Goal: Transaction & Acquisition: Book appointment/travel/reservation

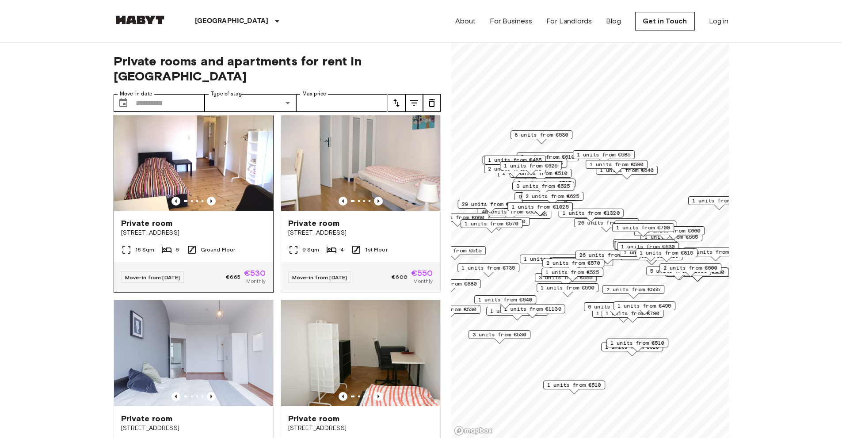
scroll to position [44, 0]
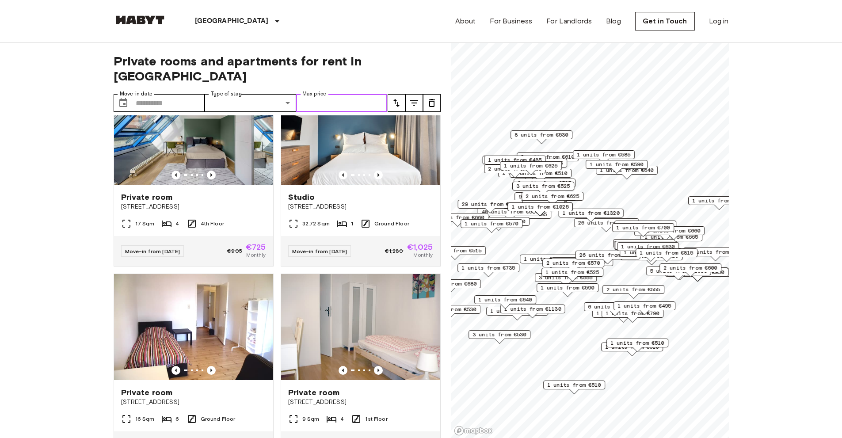
click at [377, 94] on input "Max price" at bounding box center [342, 103] width 92 height 18
click at [393, 98] on icon "tune" at bounding box center [396, 103] width 11 height 11
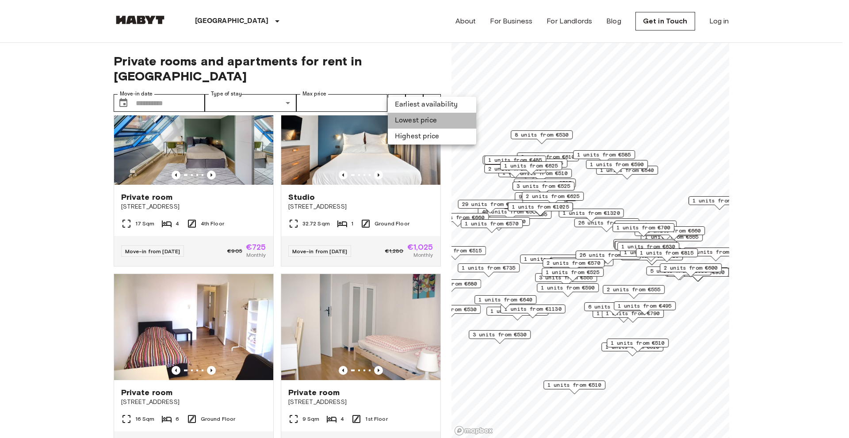
click at [438, 122] on li "Lowest price" at bounding box center [432, 121] width 88 height 16
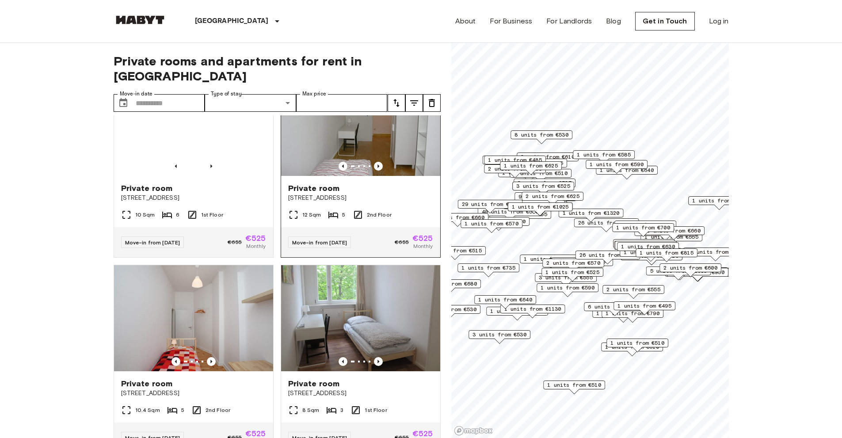
scroll to position [1178, 0]
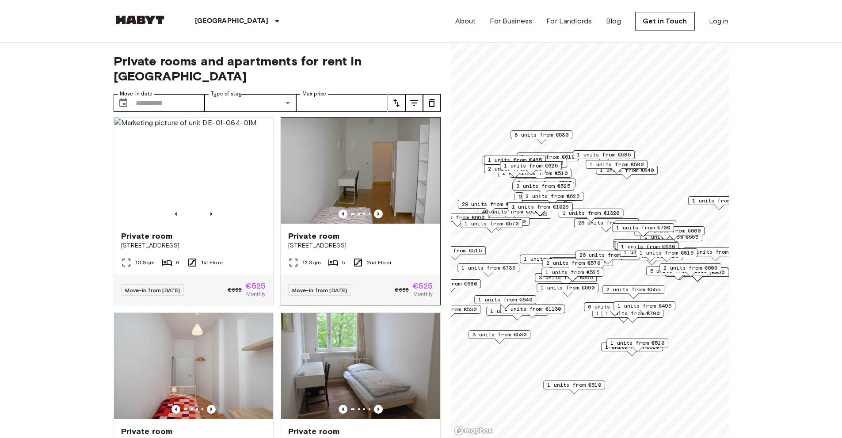
click at [362, 182] on img at bounding box center [360, 171] width 159 height 106
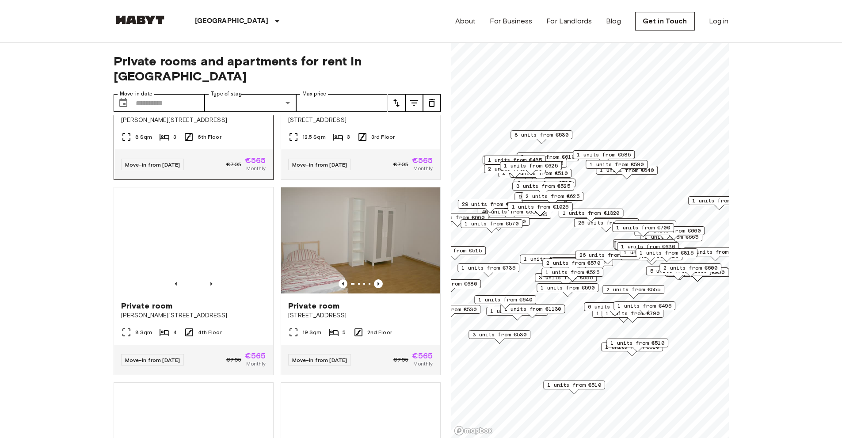
scroll to position [6034, 0]
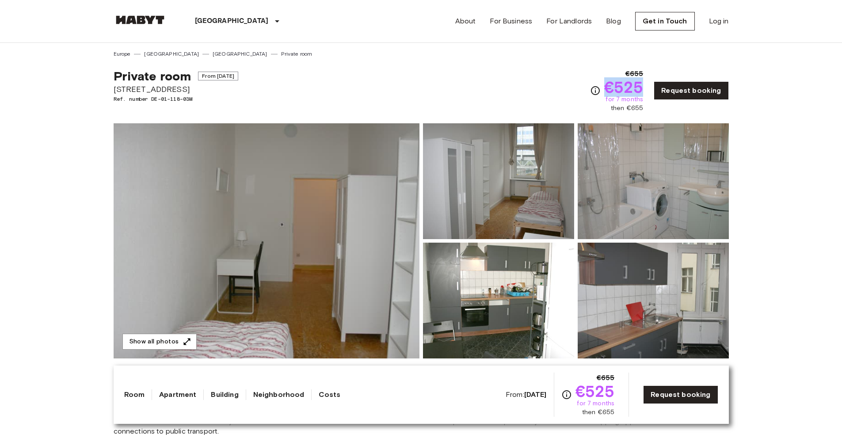
drag, startPoint x: 645, startPoint y: 85, endPoint x: 608, endPoint y: 84, distance: 37.1
click at [608, 84] on span "€525" at bounding box center [623, 87] width 39 height 16
drag, startPoint x: 609, startPoint y: 84, endPoint x: 647, endPoint y: 85, distance: 38.0
click at [647, 85] on div "€655 €525 for 7 months then €655 Request booking" at bounding box center [659, 91] width 139 height 44
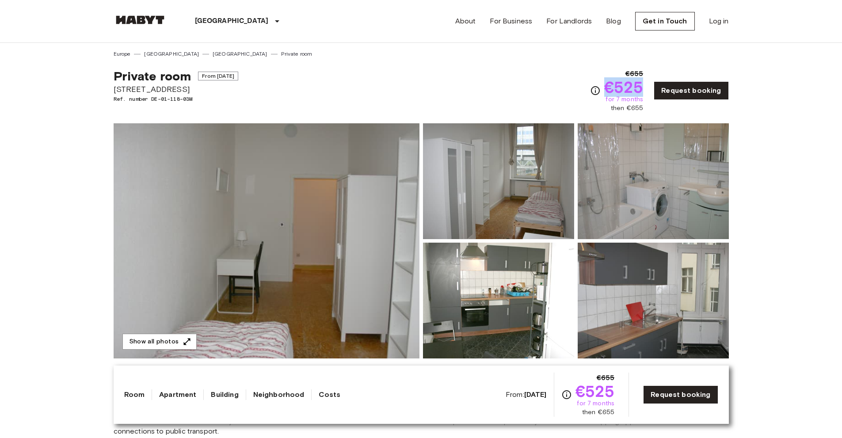
copy span "€525"
drag, startPoint x: 648, startPoint y: 110, endPoint x: 615, endPoint y: 110, distance: 32.7
click at [615, 110] on div "€655 €525 for 7 months then €655 Request booking" at bounding box center [659, 91] width 139 height 44
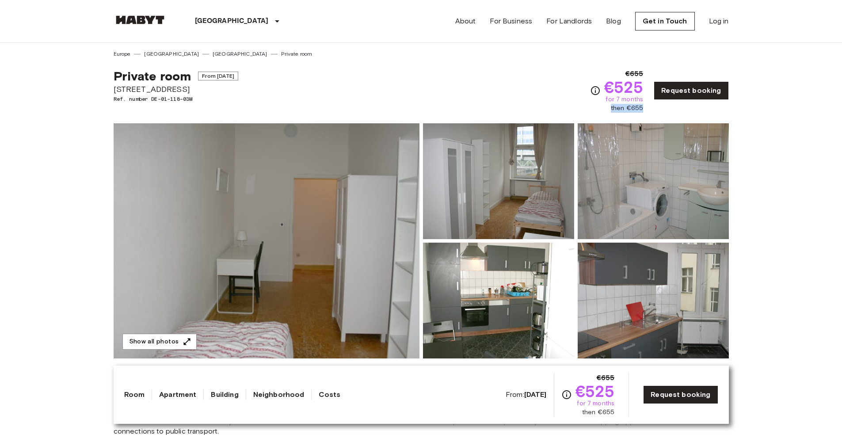
copy span "then €655"
click at [686, 90] on link "Request booking" at bounding box center [691, 90] width 75 height 19
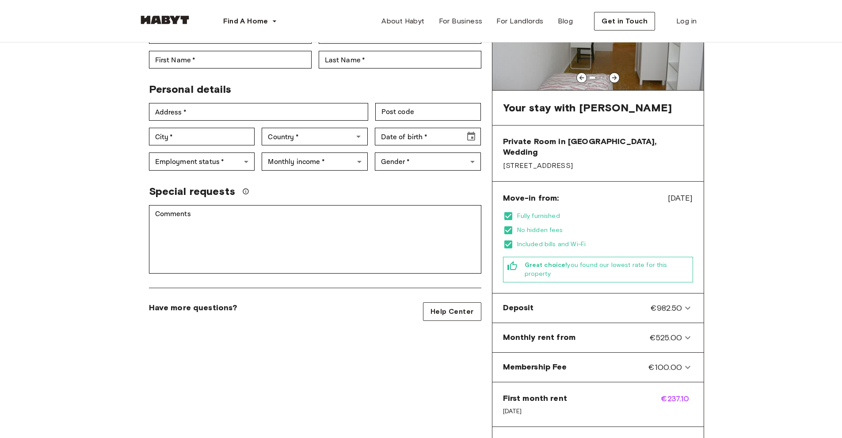
scroll to position [133, 0]
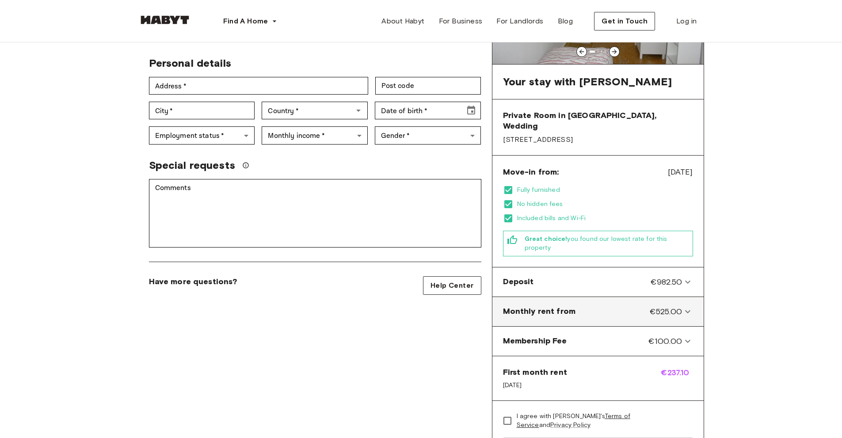
click at [692, 306] on icon at bounding box center [688, 311] width 11 height 11
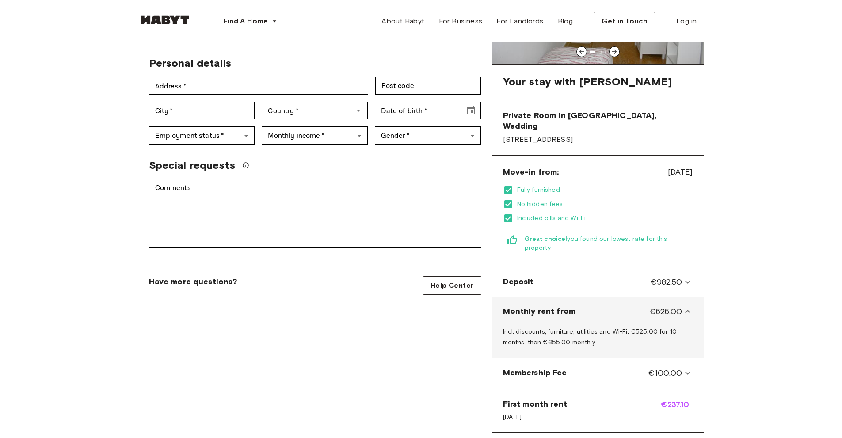
click at [685, 306] on icon at bounding box center [688, 311] width 11 height 11
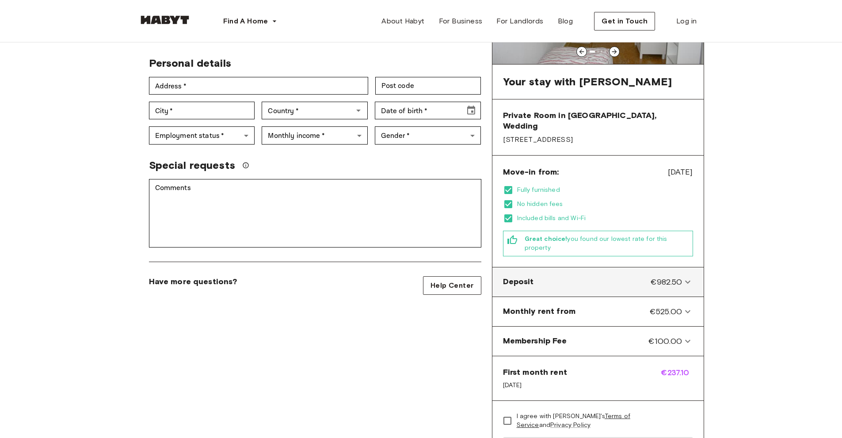
click at [687, 277] on icon at bounding box center [688, 282] width 11 height 11
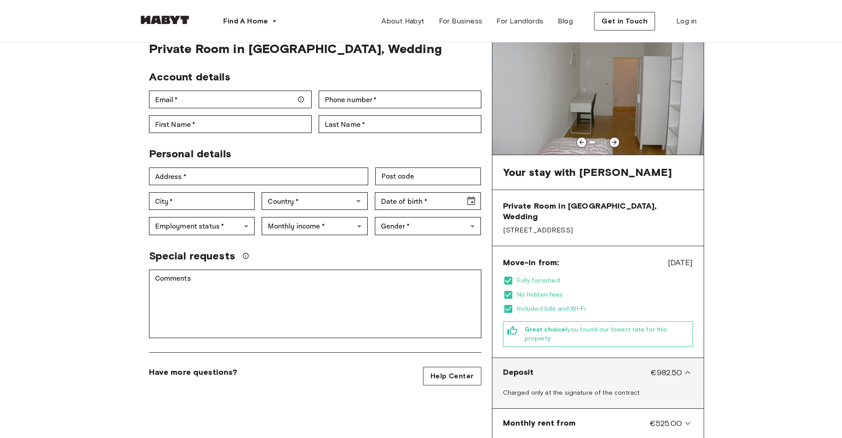
scroll to position [0, 0]
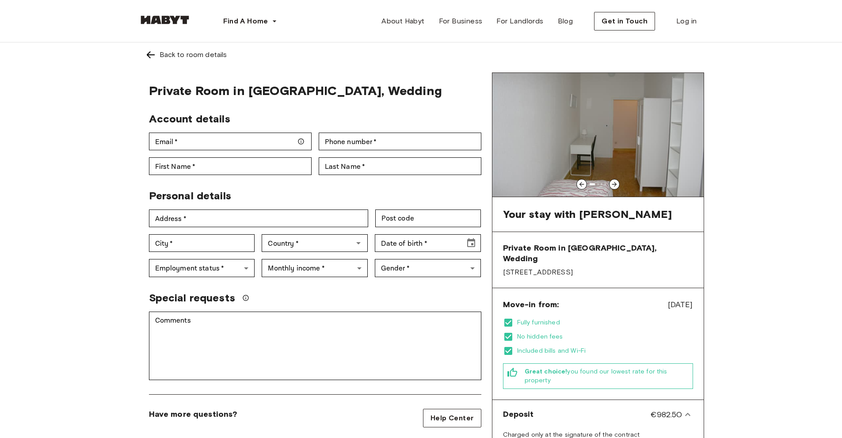
click at [617, 187] on icon at bounding box center [614, 184] width 7 height 7
